Goal: Task Accomplishment & Management: Manage account settings

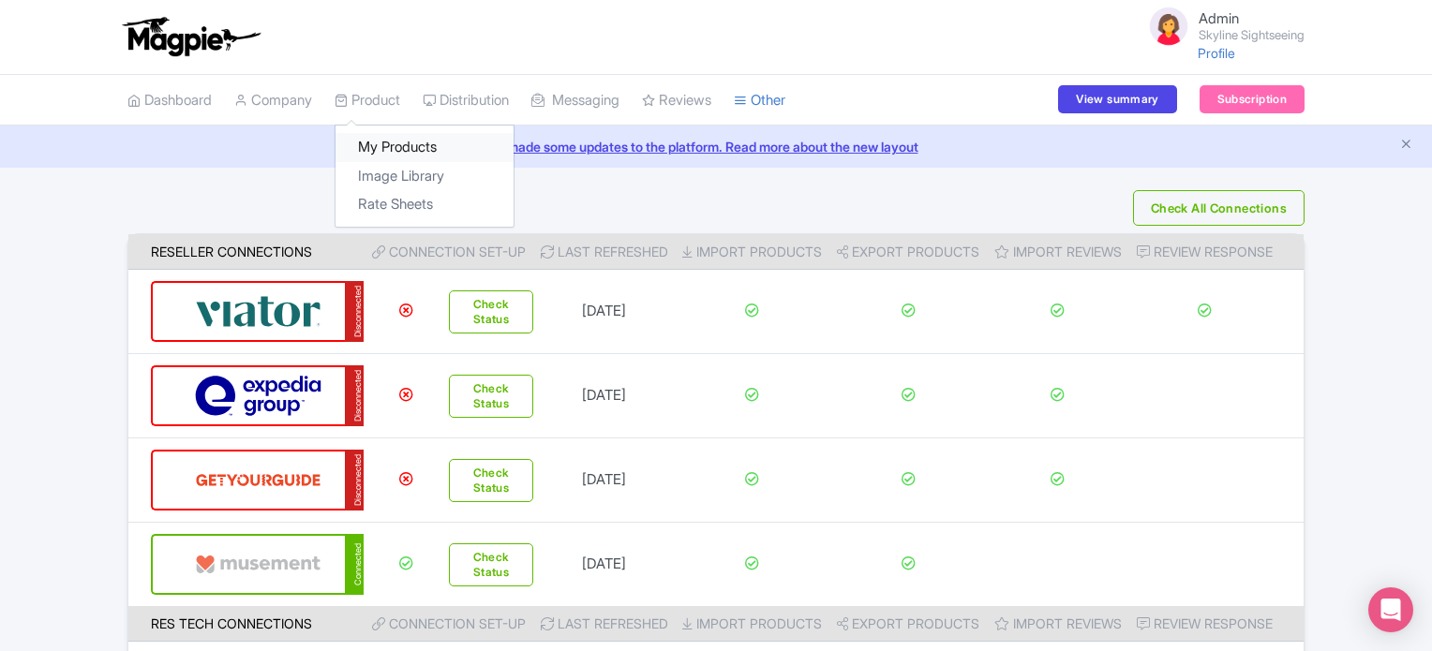
click at [390, 145] on link "My Products" at bounding box center [424, 147] width 178 height 29
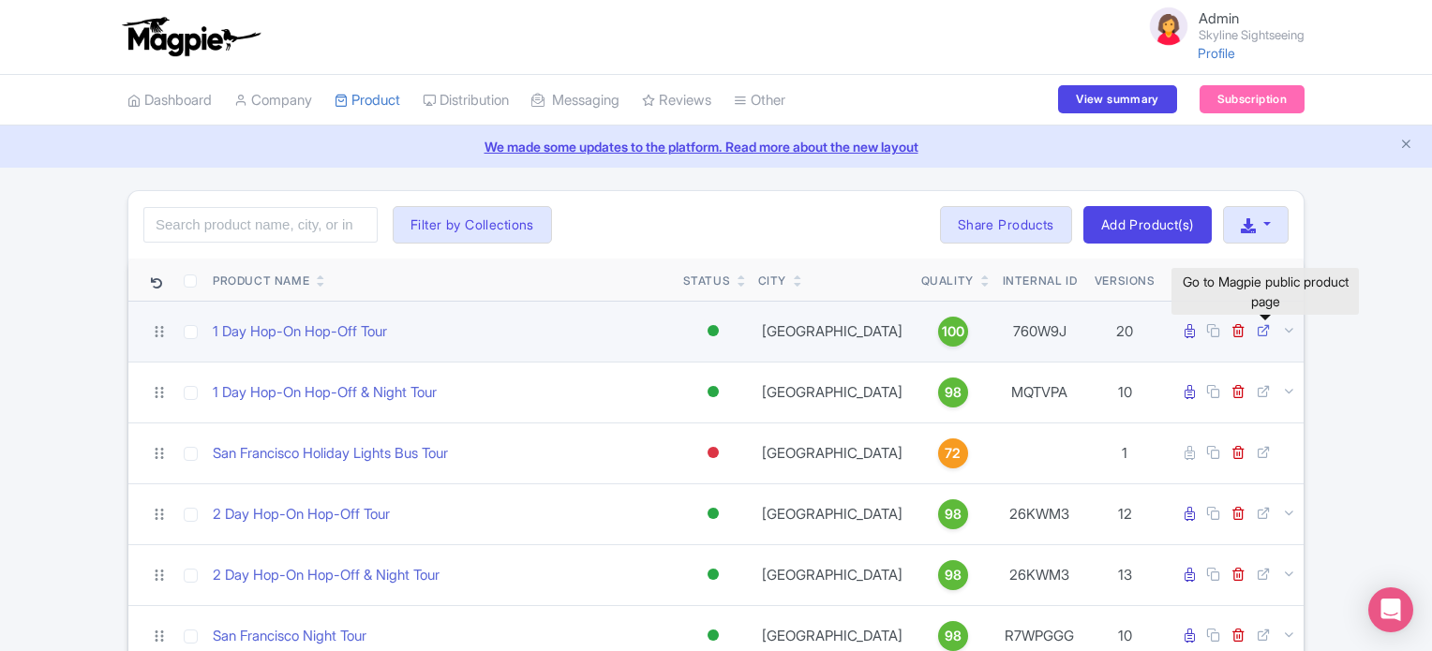
click at [1265, 325] on icon at bounding box center [1264, 330] width 14 height 14
